Goal: Find specific page/section: Find specific page/section

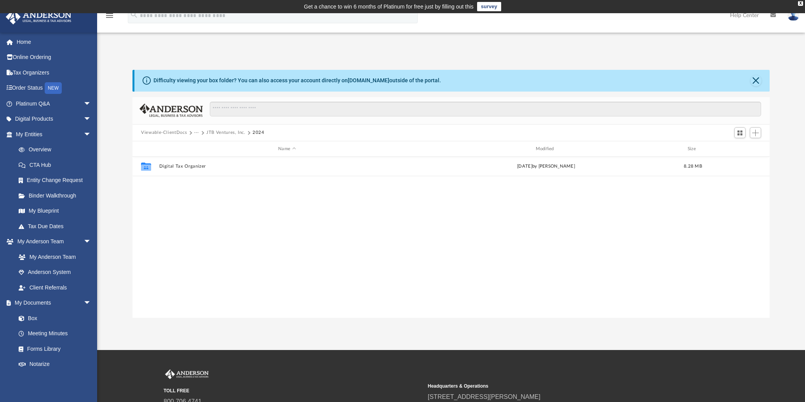
scroll to position [171, 631]
drag, startPoint x: 467, startPoint y: 256, endPoint x: 459, endPoint y: 254, distance: 8.4
click at [467, 256] on div "Collaborated Folder Digital Tax Organizer Thu Sep 18 2025 by Jim Brunkhorst 8.2…" at bounding box center [450, 237] width 637 height 161
click at [45, 224] on link "Tax Due Dates" at bounding box center [57, 227] width 92 height 16
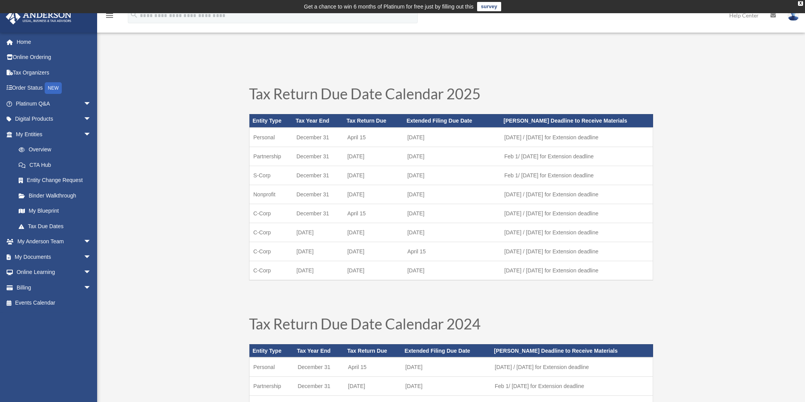
scroll to position [285, 0]
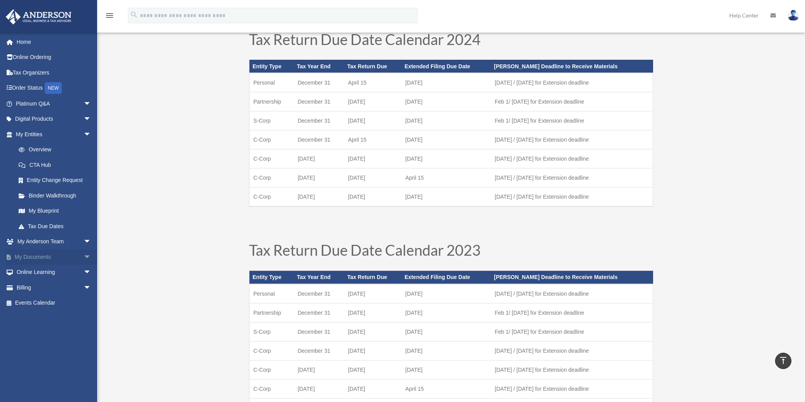
click at [28, 254] on link "My Documents arrow_drop_down" at bounding box center [53, 257] width 97 height 16
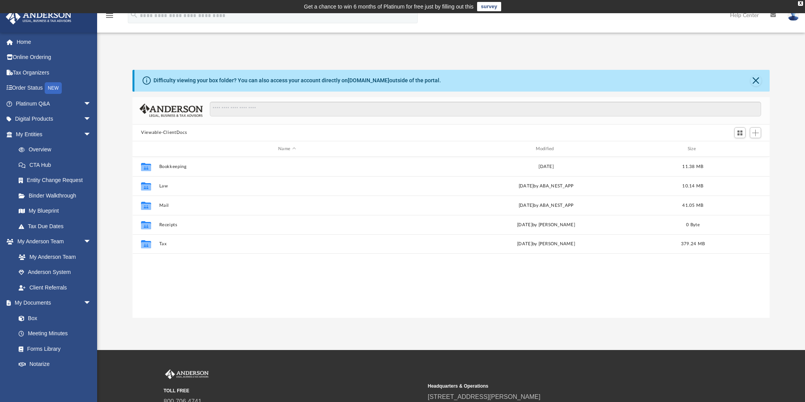
scroll to position [171, 631]
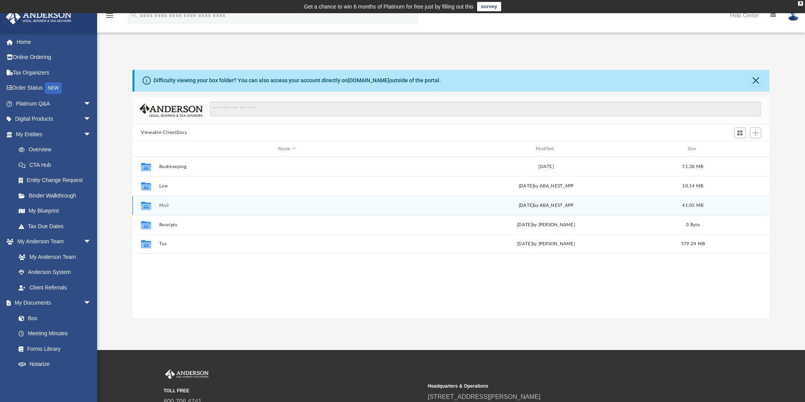
click at [146, 205] on icon "grid" at bounding box center [146, 207] width 10 height 6
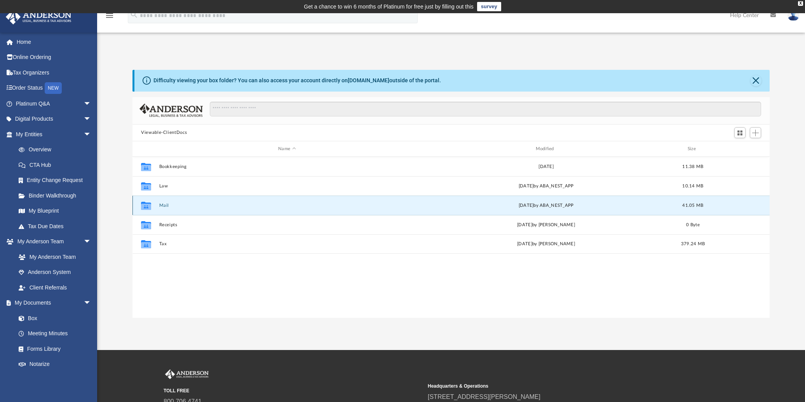
click at [157, 205] on div "Collaborated Folder Mail Wed Sep 24 2025 by ABA_NEST_APP 41.05 MB" at bounding box center [450, 205] width 637 height 19
drag, startPoint x: 157, startPoint y: 205, endPoint x: 201, endPoint y: 282, distance: 88.6
click at [201, 282] on div "Collaborated Folder Bookkeeping Thu May 23 2024 11.38 MB Collaborated Folder La…" at bounding box center [450, 237] width 637 height 161
click at [162, 205] on button "Mail" at bounding box center [287, 205] width 256 height 5
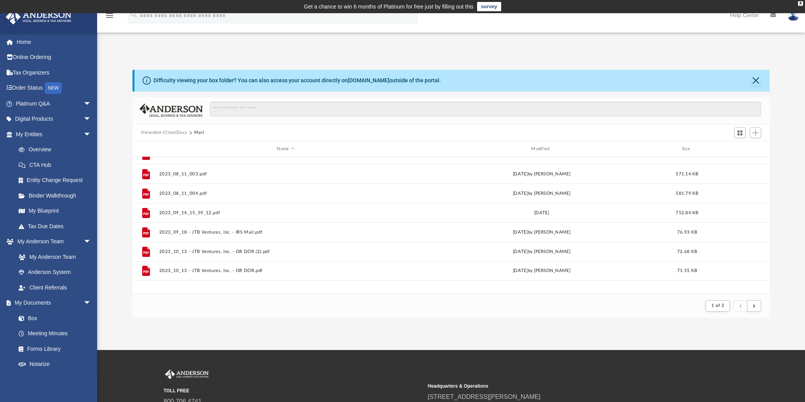
scroll to position [0, 0]
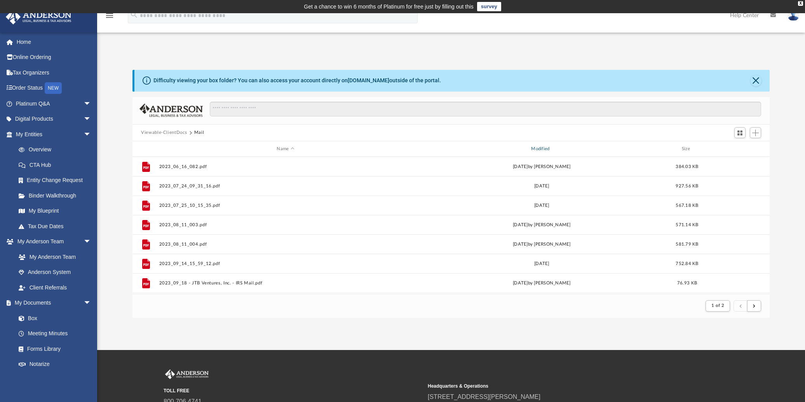
click at [539, 148] on div "Modified" at bounding box center [541, 149] width 253 height 7
click at [545, 148] on div "Modified" at bounding box center [541, 149] width 253 height 7
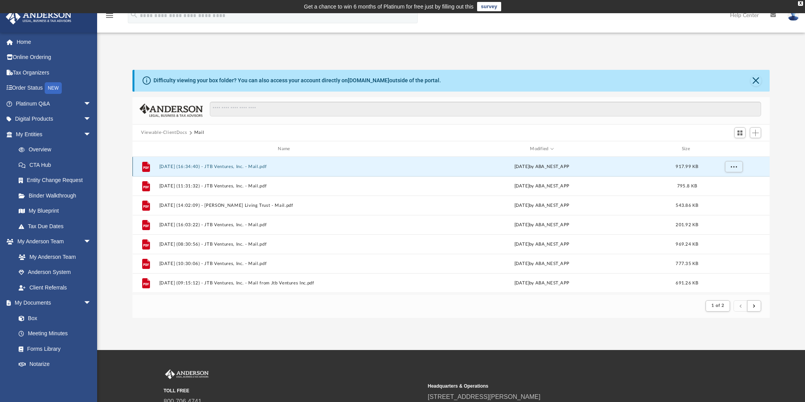
click at [236, 168] on button "2025.09.24 (16:34:40) - JTB Ventures, Inc. - Mail.pdf" at bounding box center [285, 166] width 253 height 5
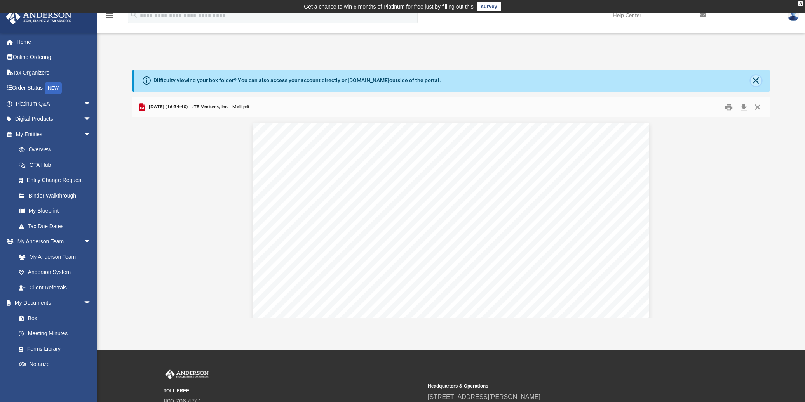
click at [757, 80] on button "Close" at bounding box center [755, 80] width 11 height 11
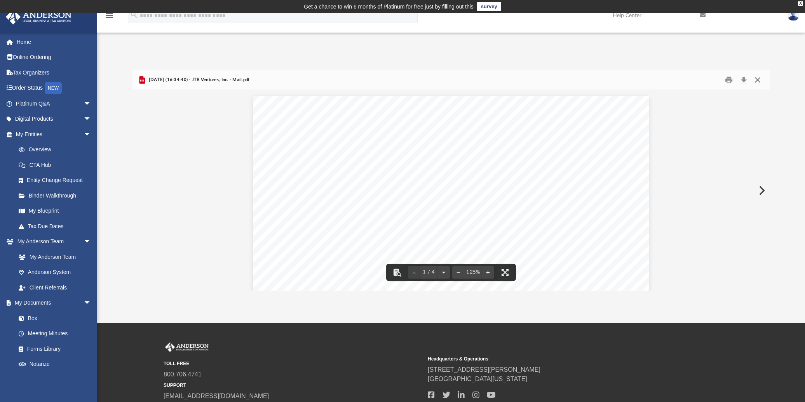
click at [758, 82] on button "Close" at bounding box center [757, 80] width 14 height 12
